Goal: Task Accomplishment & Management: Use online tool/utility

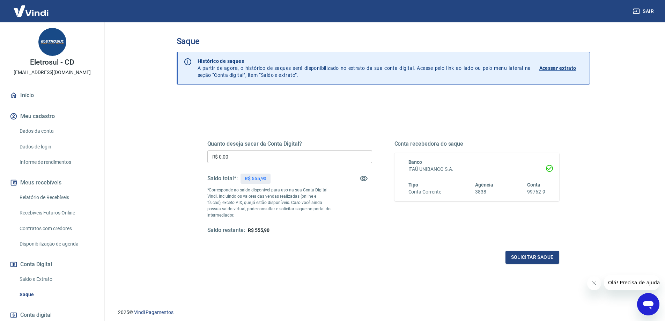
drag, startPoint x: 245, startPoint y: 155, endPoint x: 83, endPoint y: 140, distance: 162.9
click at [132, 148] on main "Saque Histórico de saques A partir de agora, o histórico de saques será disponi…" at bounding box center [382, 171] width 563 height 298
type input "R$ 555,90"
click at [517, 254] on button "Solicitar saque" at bounding box center [532, 256] width 54 height 13
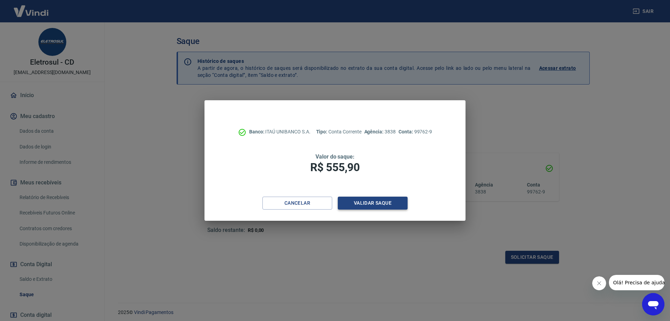
click at [384, 205] on button "Validar saque" at bounding box center [373, 202] width 70 height 13
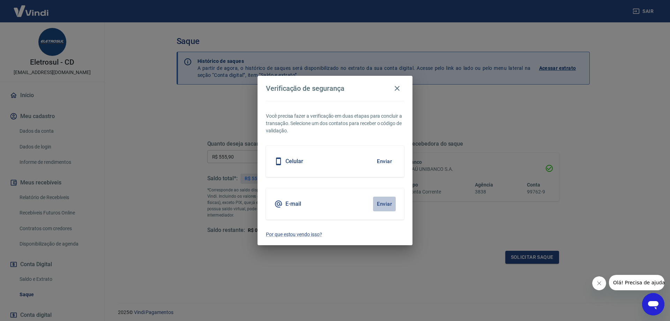
click at [380, 203] on button "Enviar" at bounding box center [384, 203] width 23 height 15
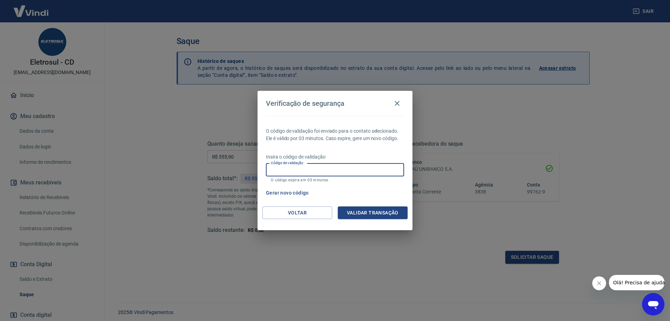
click at [338, 171] on input "Código de validação" at bounding box center [335, 169] width 138 height 13
type input "484843"
click at [382, 215] on button "Validar transação" at bounding box center [373, 212] width 70 height 13
